Goal: Task Accomplishment & Management: Use online tool/utility

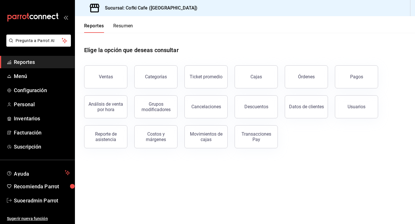
click at [32, 209] on ul "Sugerir nueva función" at bounding box center [37, 216] width 75 height 18
click at [33, 201] on span "Suoeradmin Parrot" at bounding box center [42, 201] width 56 height 8
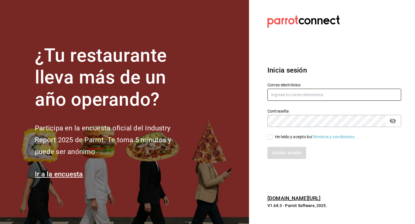
click at [307, 93] on input "text" at bounding box center [334, 95] width 134 height 12
type input "multiuser@papizzas.com"
click at [274, 141] on div "Iniciar sesión" at bounding box center [330, 149] width 140 height 19
click at [272, 138] on input "He leído y acepto los Términos y condiciones." at bounding box center [269, 136] width 5 height 5
checkbox input "true"
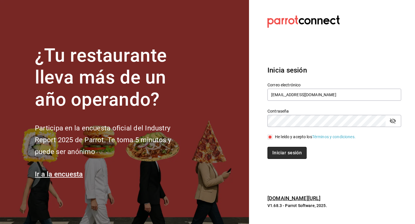
click at [272, 150] on button "Iniciar sesión" at bounding box center [286, 153] width 39 height 12
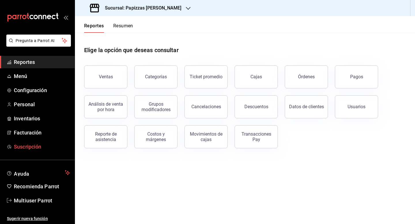
click at [28, 150] on span "Suscripción" at bounding box center [42, 147] width 56 height 8
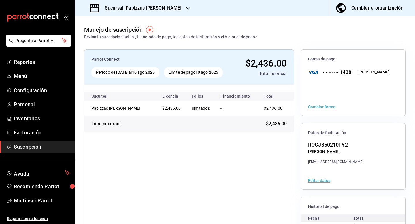
click at [152, 13] on div "Sucursal: Papizzas Rosales" at bounding box center [135, 8] width 113 height 16
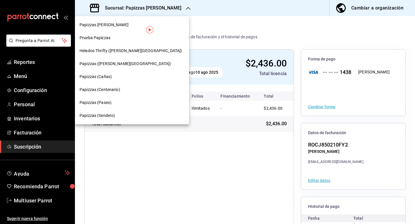
click at [127, 91] on div "Papizzas (Centenario)" at bounding box center [131, 90] width 105 height 6
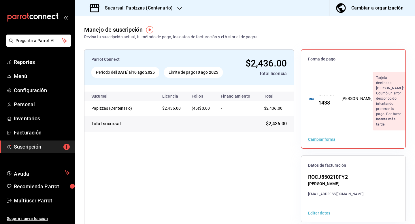
click at [147, 10] on h3 "Sucursal: Papizzas (Centenario)" at bounding box center [136, 8] width 72 height 7
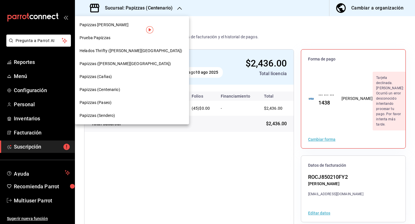
click at [107, 102] on span "Papizzas (Paseo)" at bounding box center [95, 103] width 32 height 6
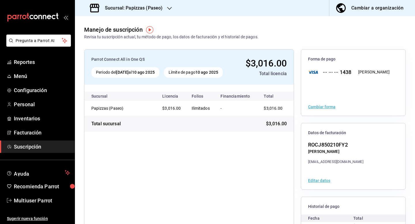
click at [152, 11] on h3 "Sucursal: Papizzas (Paseo)" at bounding box center [131, 8] width 62 height 7
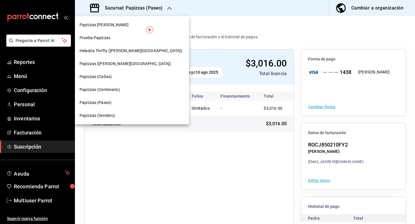
click at [129, 113] on div "Papizzas (Sendero)" at bounding box center [131, 116] width 105 height 6
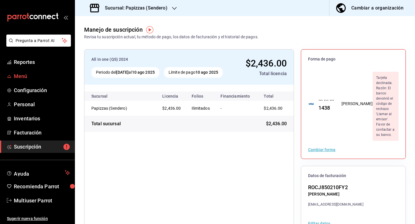
click at [27, 78] on span "Menú" at bounding box center [42, 76] width 56 height 8
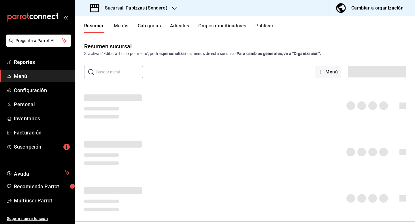
click at [345, 9] on icon "button" at bounding box center [341, 8] width 10 height 10
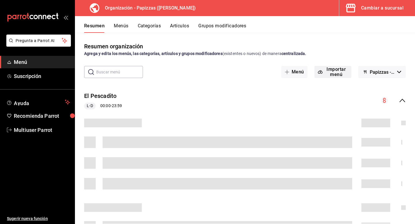
click at [332, 73] on button "Importar menú" at bounding box center [332, 72] width 37 height 12
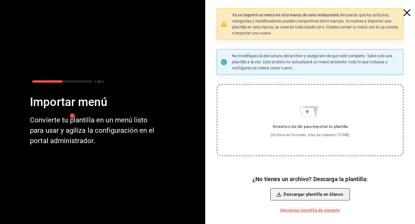
click at [312, 176] on div "¿No tienes un archivo? Descarga la plantilla: Descargar plantilla en blanco Des…" at bounding box center [309, 194] width 187 height 41
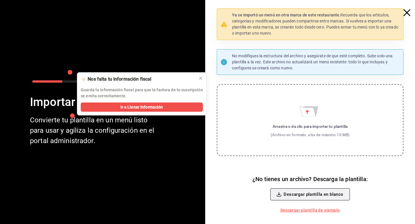
click at [310, 193] on button "Descargar plantilla en blanco" at bounding box center [309, 194] width 79 height 12
